Goal: Check status: Check status

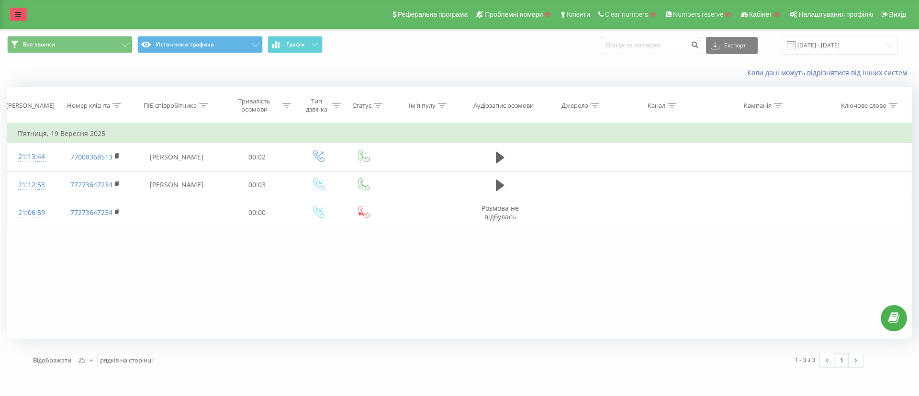
click at [14, 16] on link at bounding box center [18, 14] width 17 height 13
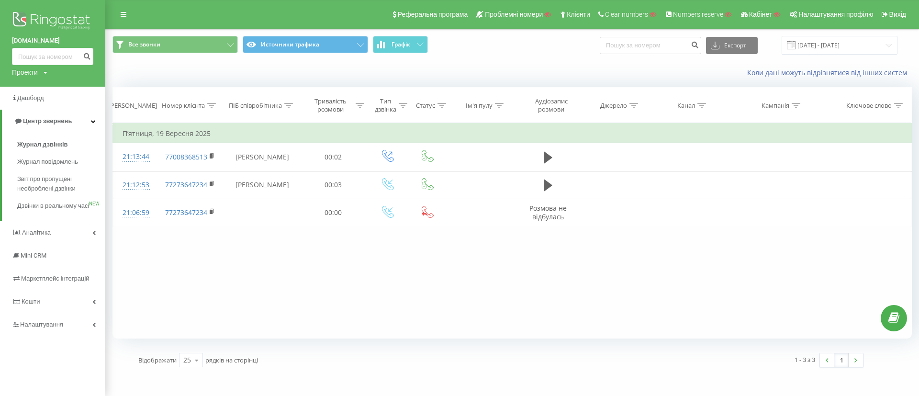
click at [51, 17] on img at bounding box center [52, 22] width 81 height 24
